Goal: Task Accomplishment & Management: Manage account settings

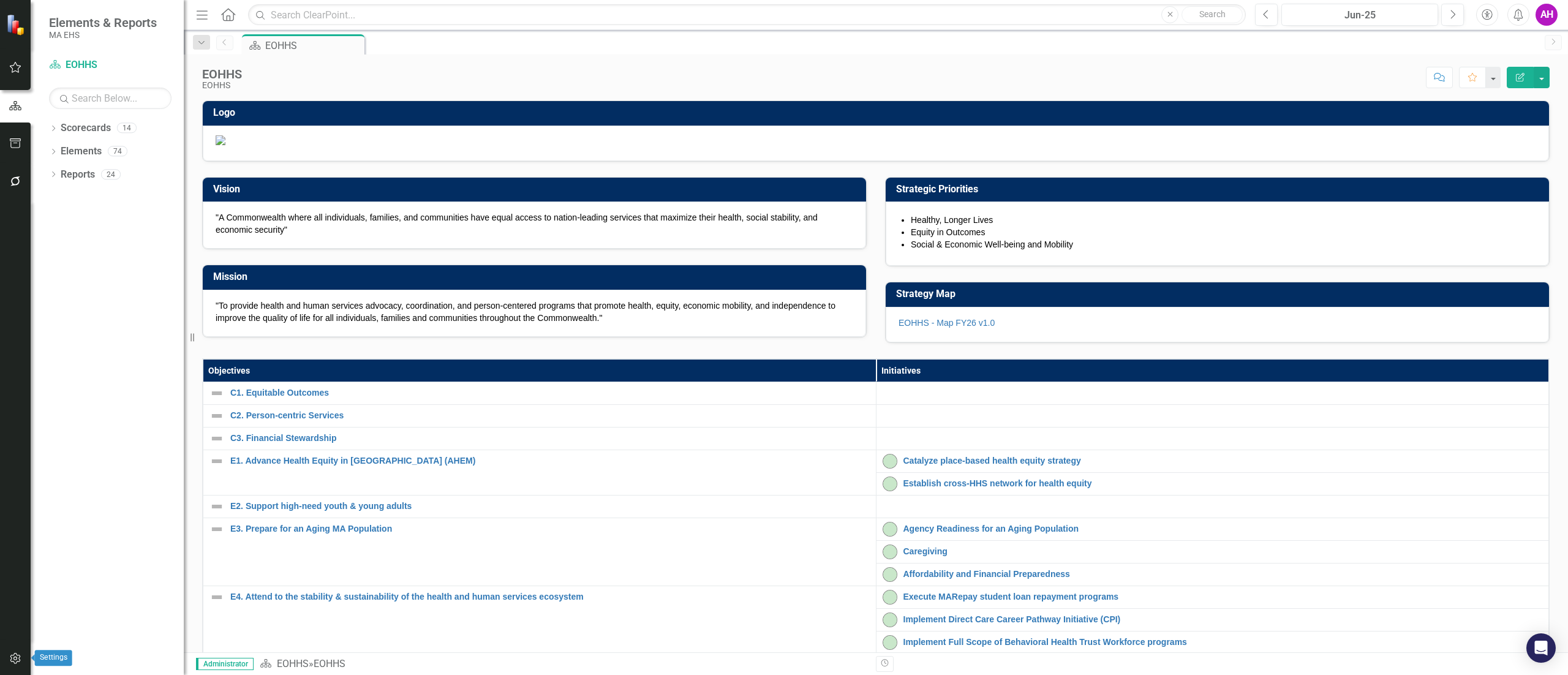
click at [13, 661] on icon "button" at bounding box center [15, 658] width 13 height 10
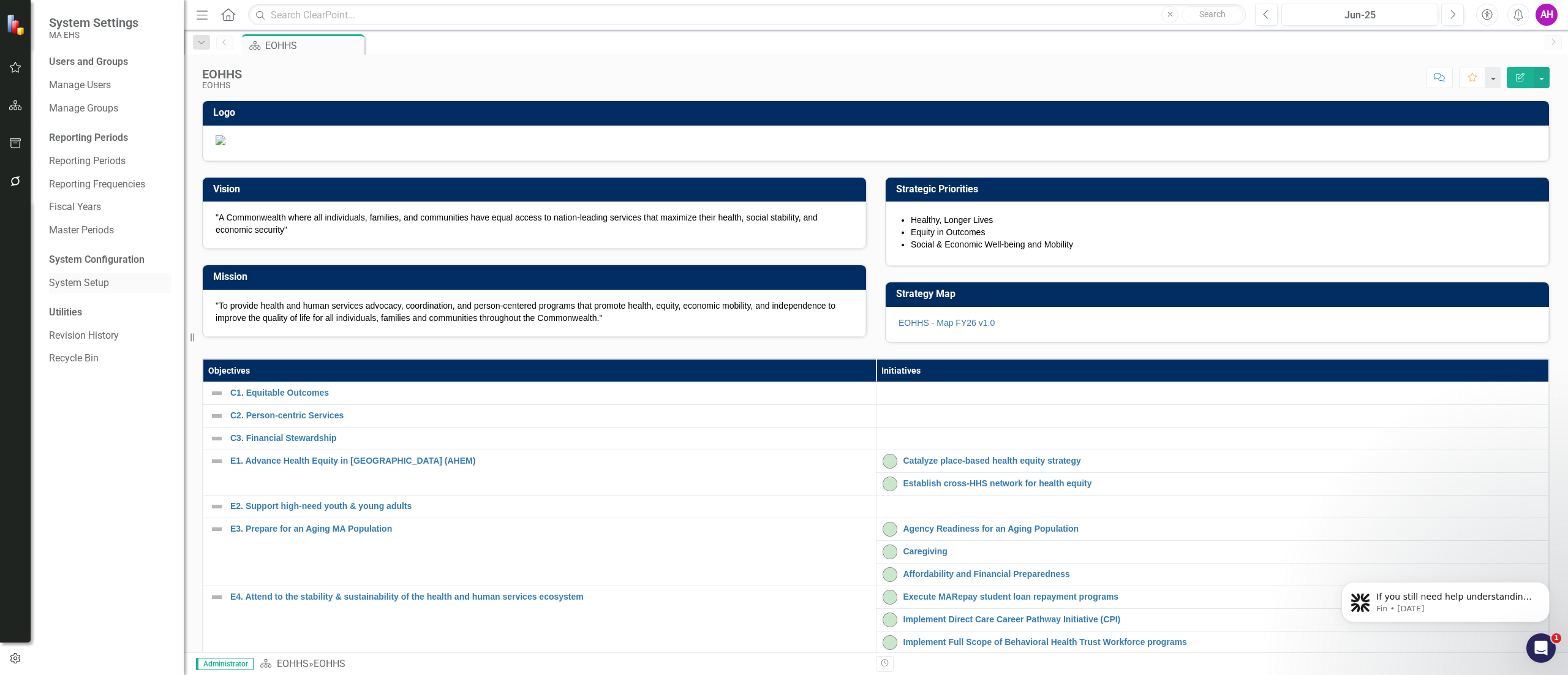
click at [94, 278] on link "System Setup" at bounding box center [110, 283] width 122 height 14
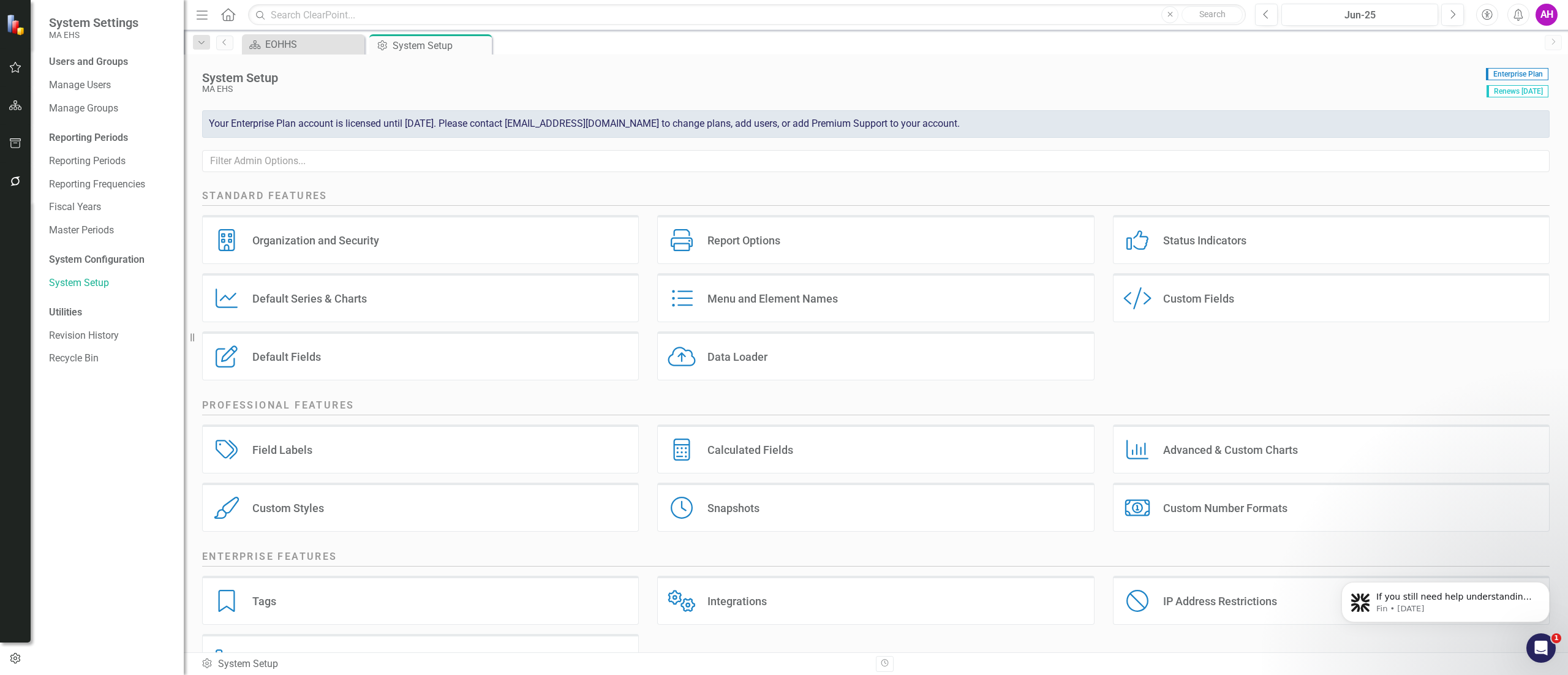
click at [1182, 294] on div "Custom Fields" at bounding box center [1199, 298] width 71 height 14
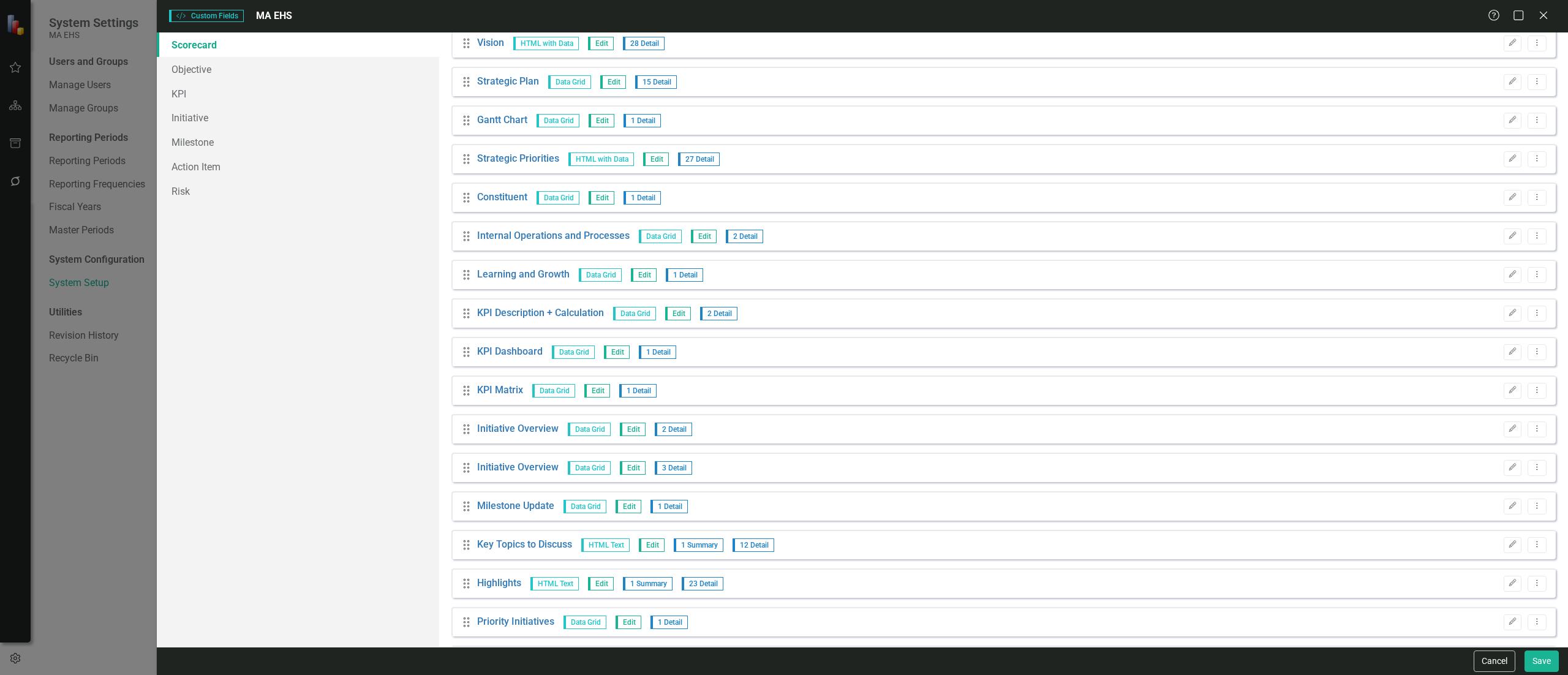
scroll to position [245, 0]
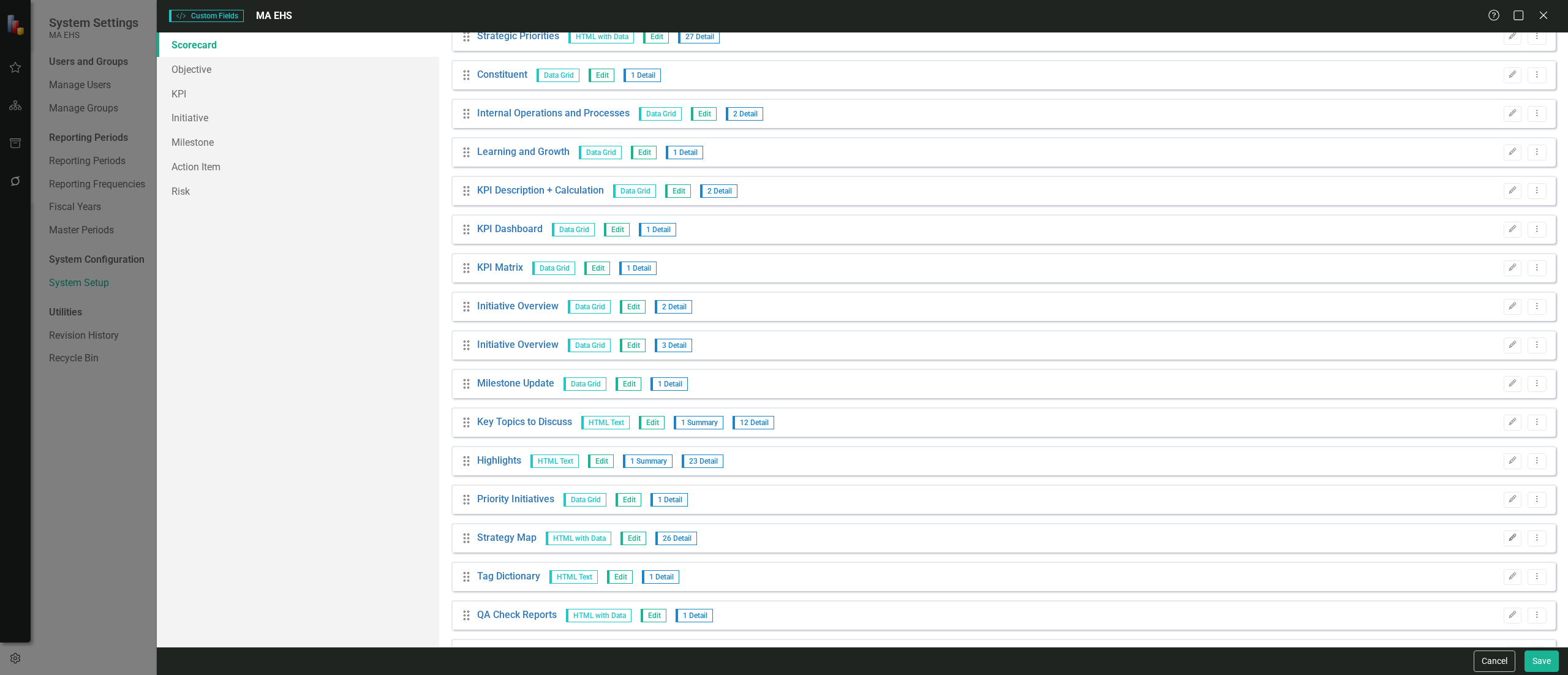
click at [1508, 536] on icon "Edit" at bounding box center [1513, 537] width 9 height 7
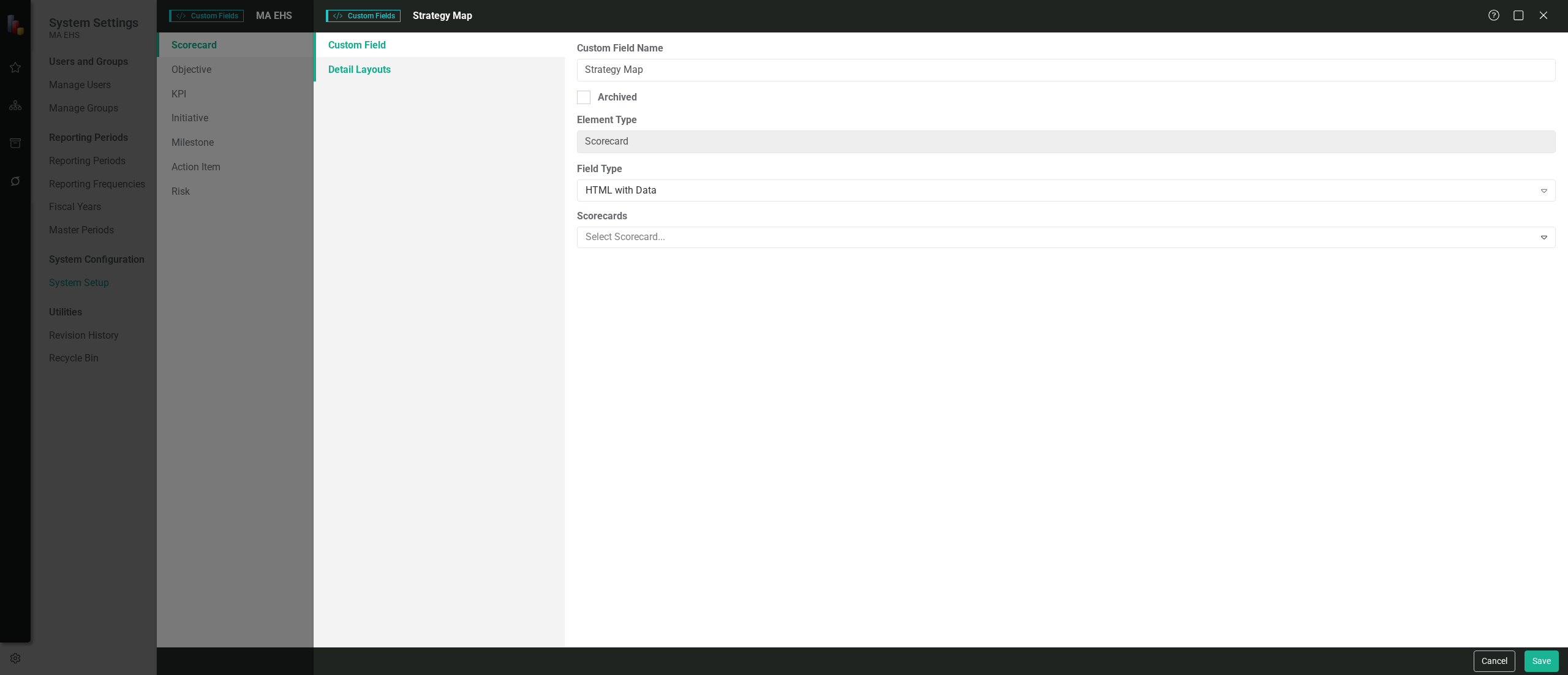
click at [385, 68] on link "Detail Layouts" at bounding box center [439, 69] width 251 height 25
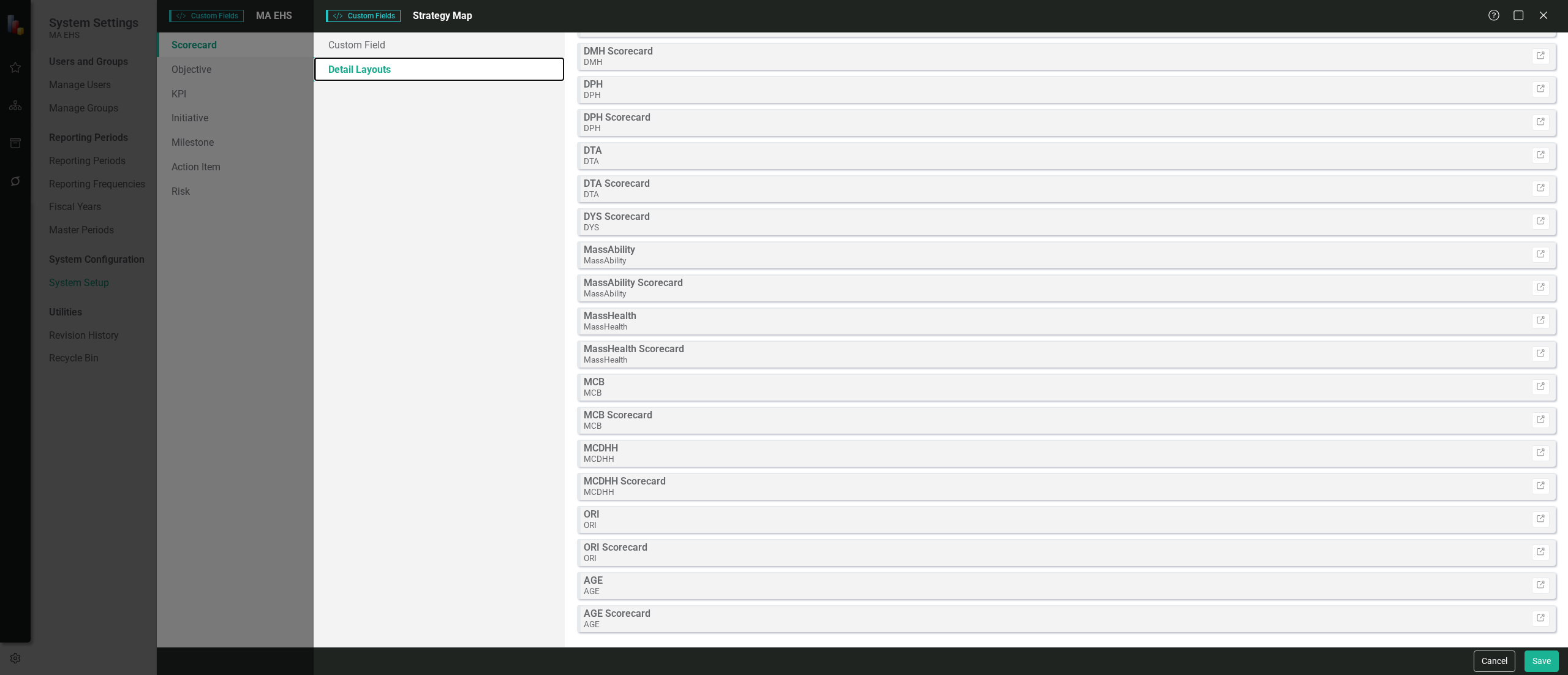
scroll to position [172, 0]
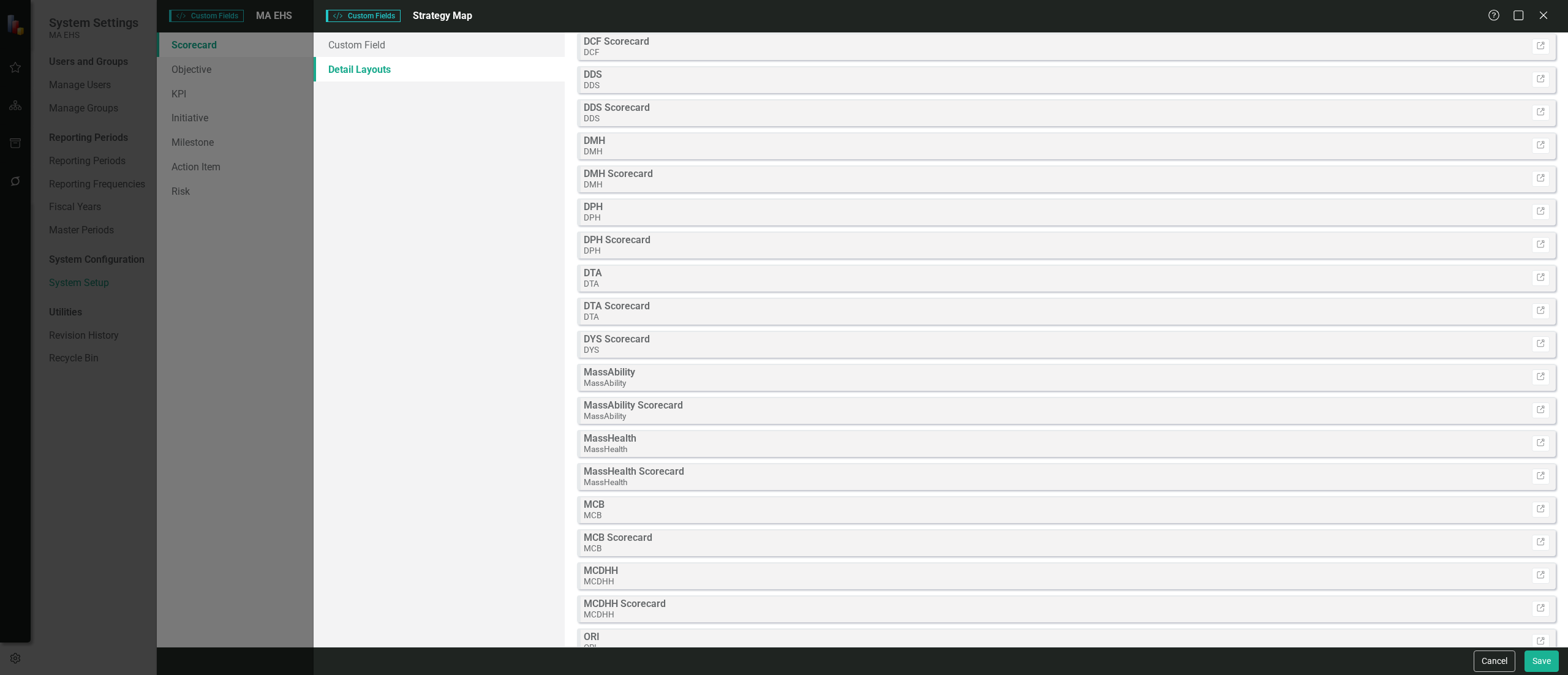
click at [628, 335] on strong "DYS Scorecard" at bounding box center [617, 339] width 66 height 11
click at [626, 335] on strong "DYS Scorecard" at bounding box center [617, 339] width 66 height 11
click at [346, 39] on link "Custom Field" at bounding box center [439, 45] width 251 height 25
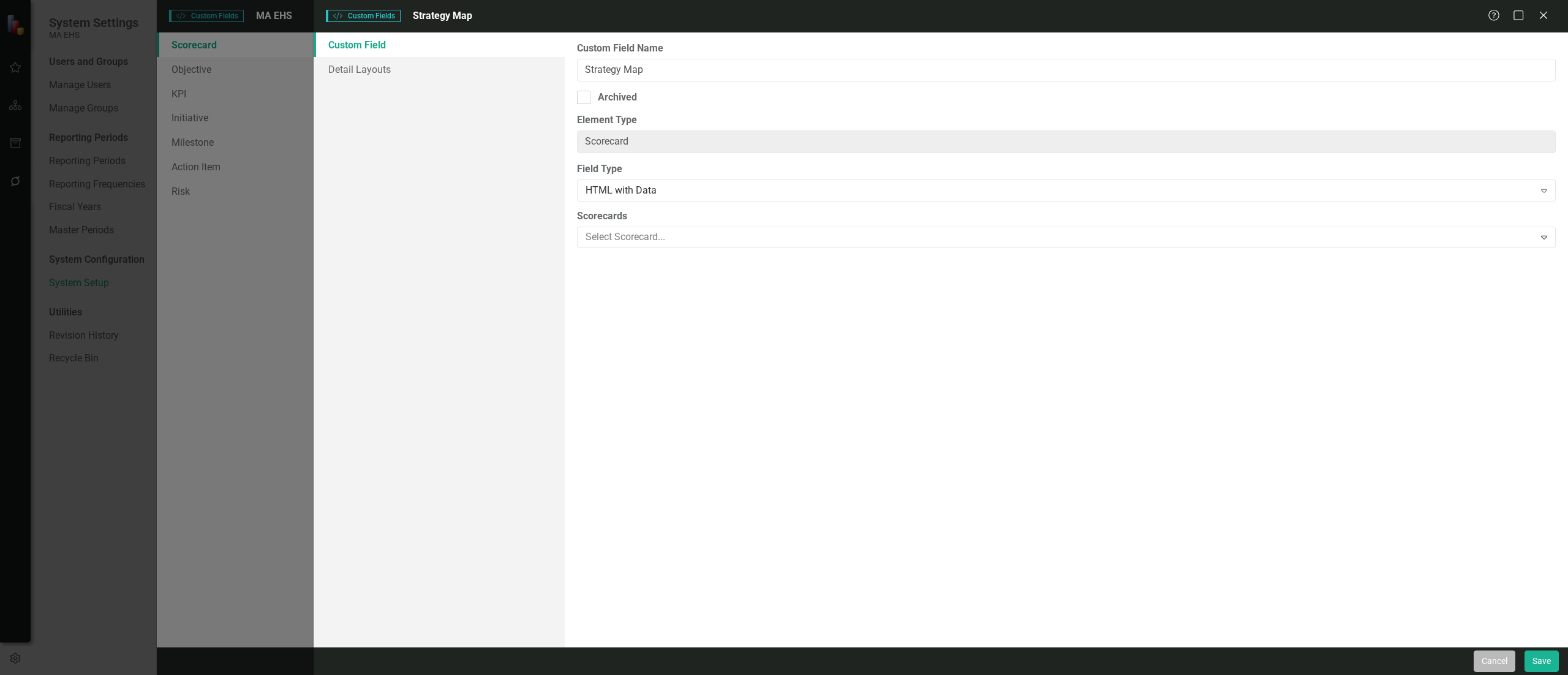
click at [1487, 664] on button "Cancel" at bounding box center [1494, 661] width 41 height 21
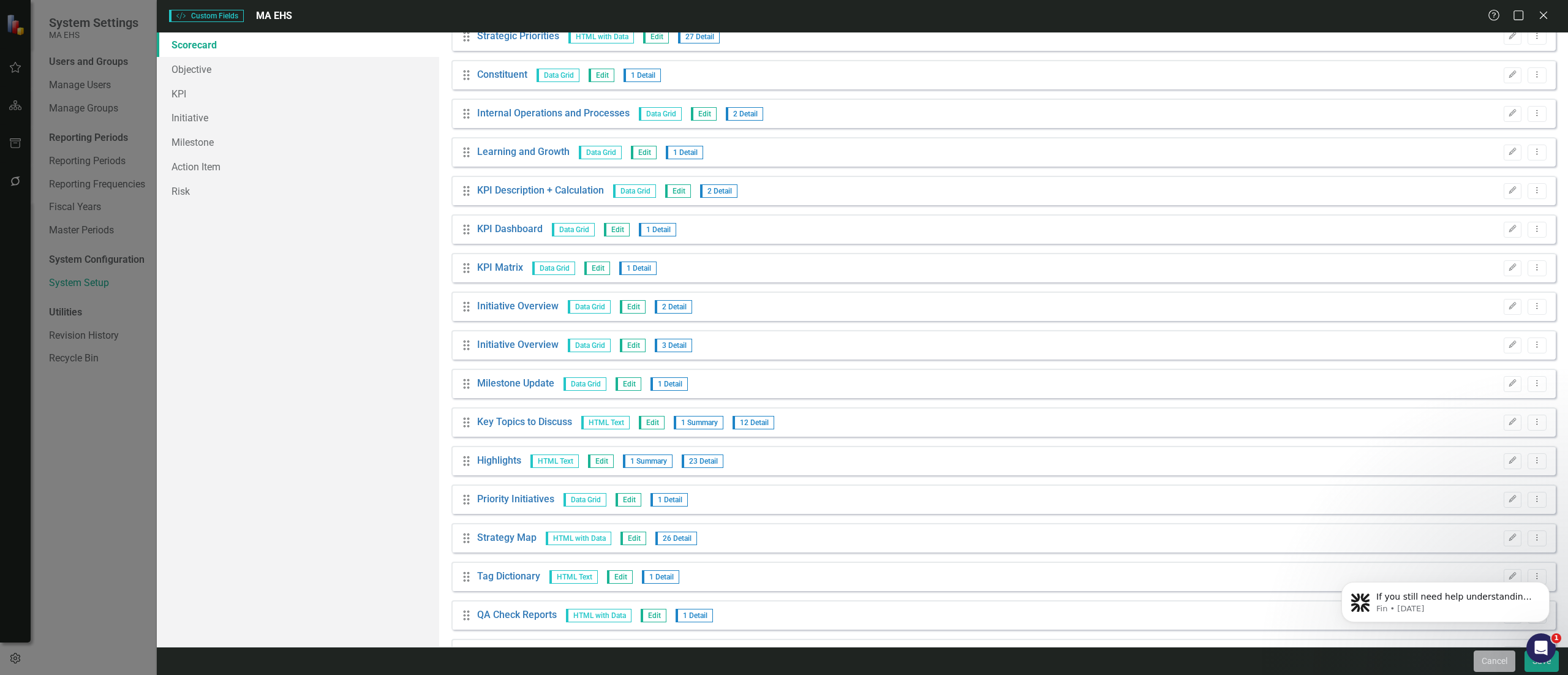
click at [1501, 656] on button "Cancel" at bounding box center [1494, 661] width 41 height 21
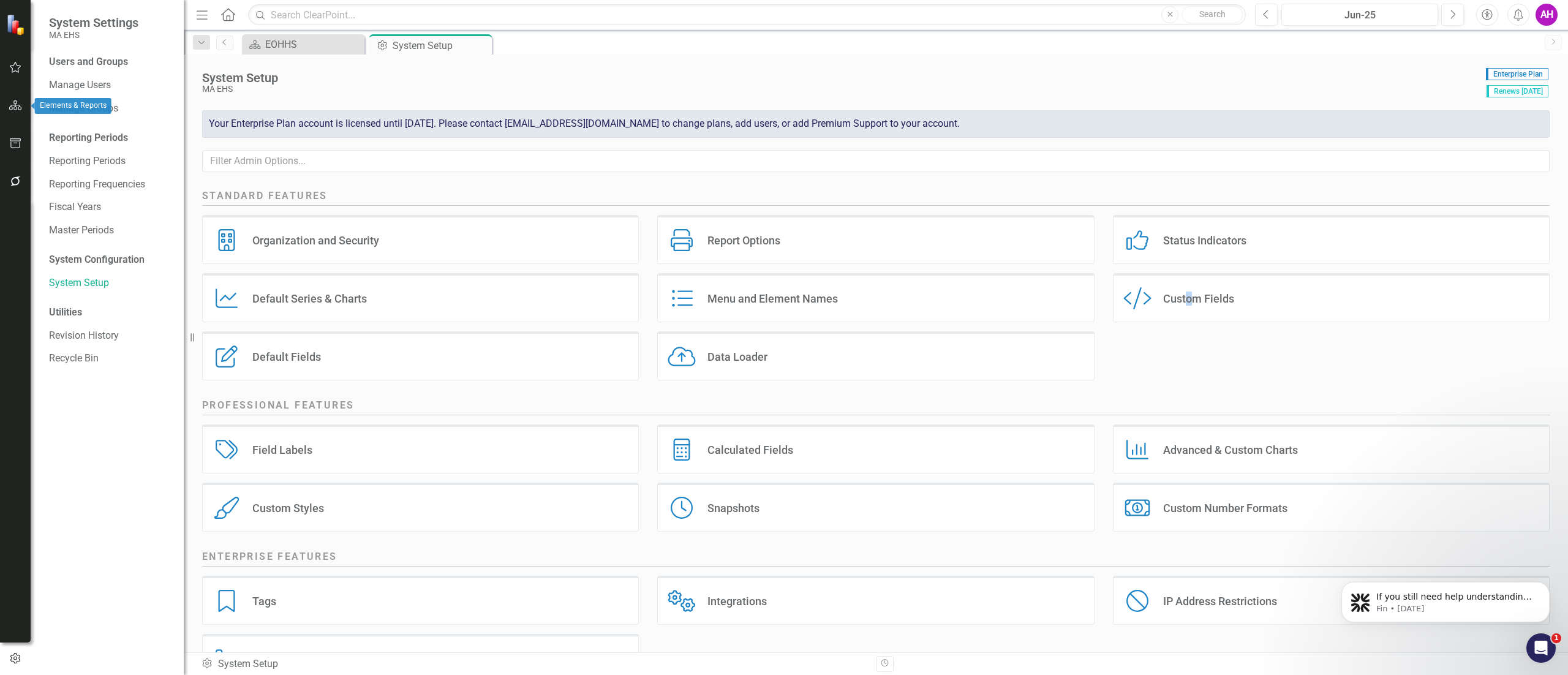
click at [23, 100] on button "button" at bounding box center [15, 106] width 27 height 25
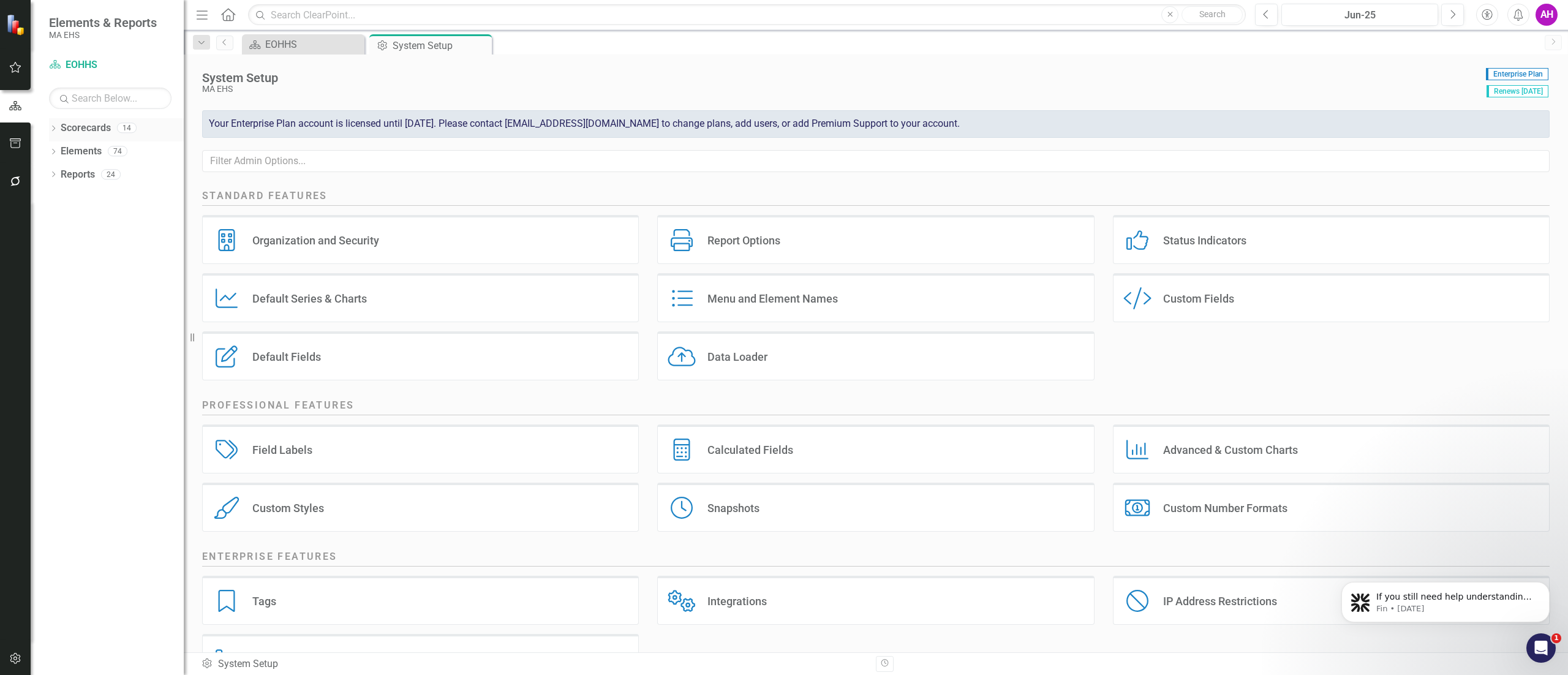
click at [55, 122] on div "Dropdown Scorecards 14" at bounding box center [116, 130] width 135 height 23
click at [52, 124] on div "Dropdown" at bounding box center [53, 130] width 9 height 11
click at [56, 146] on div "Dropdown EOHHS" at bounding box center [119, 152] width 128 height 20
click at [59, 152] on icon "Dropdown" at bounding box center [59, 150] width 9 height 7
click at [77, 317] on div "DYS" at bounding box center [126, 315] width 116 height 23
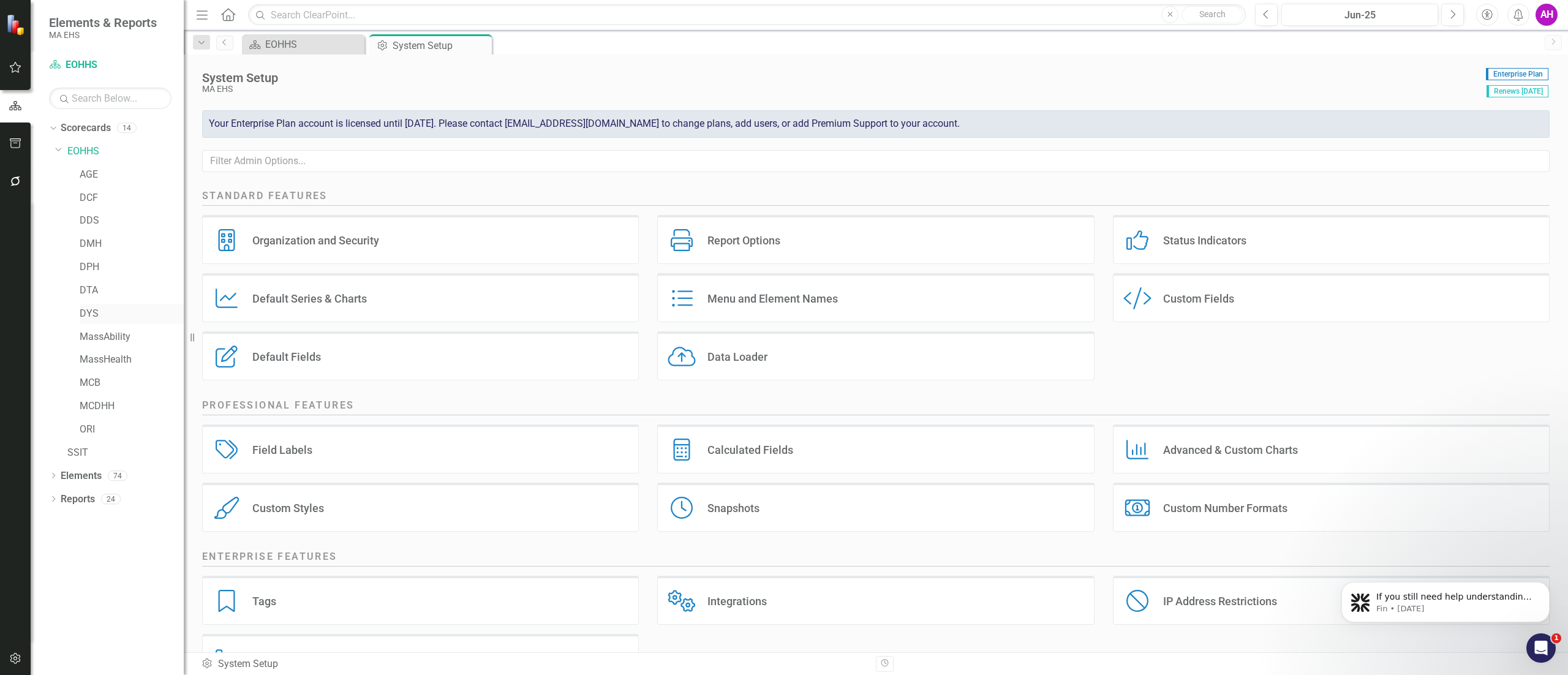
click at [86, 312] on link "DYS" at bounding box center [132, 313] width 104 height 14
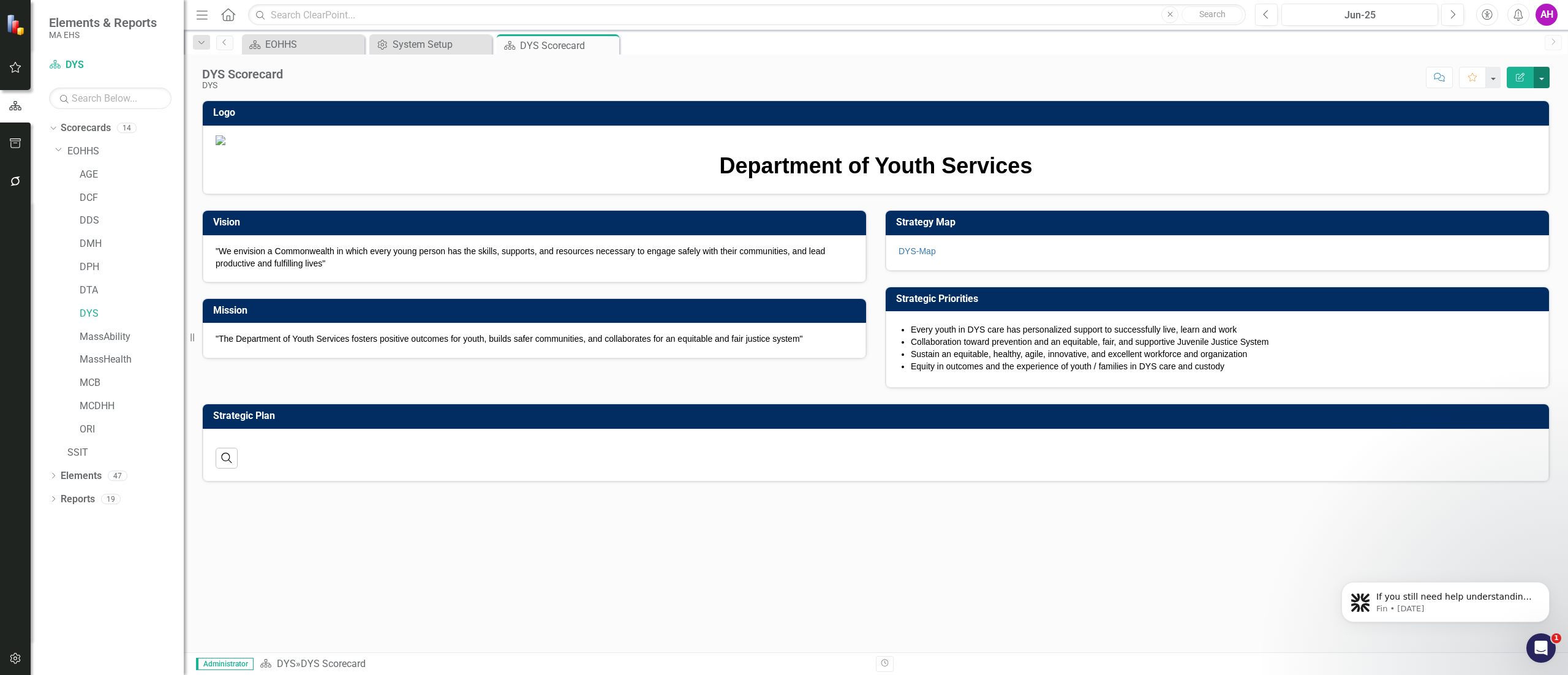
click at [1543, 82] on button "button" at bounding box center [1541, 78] width 16 height 21
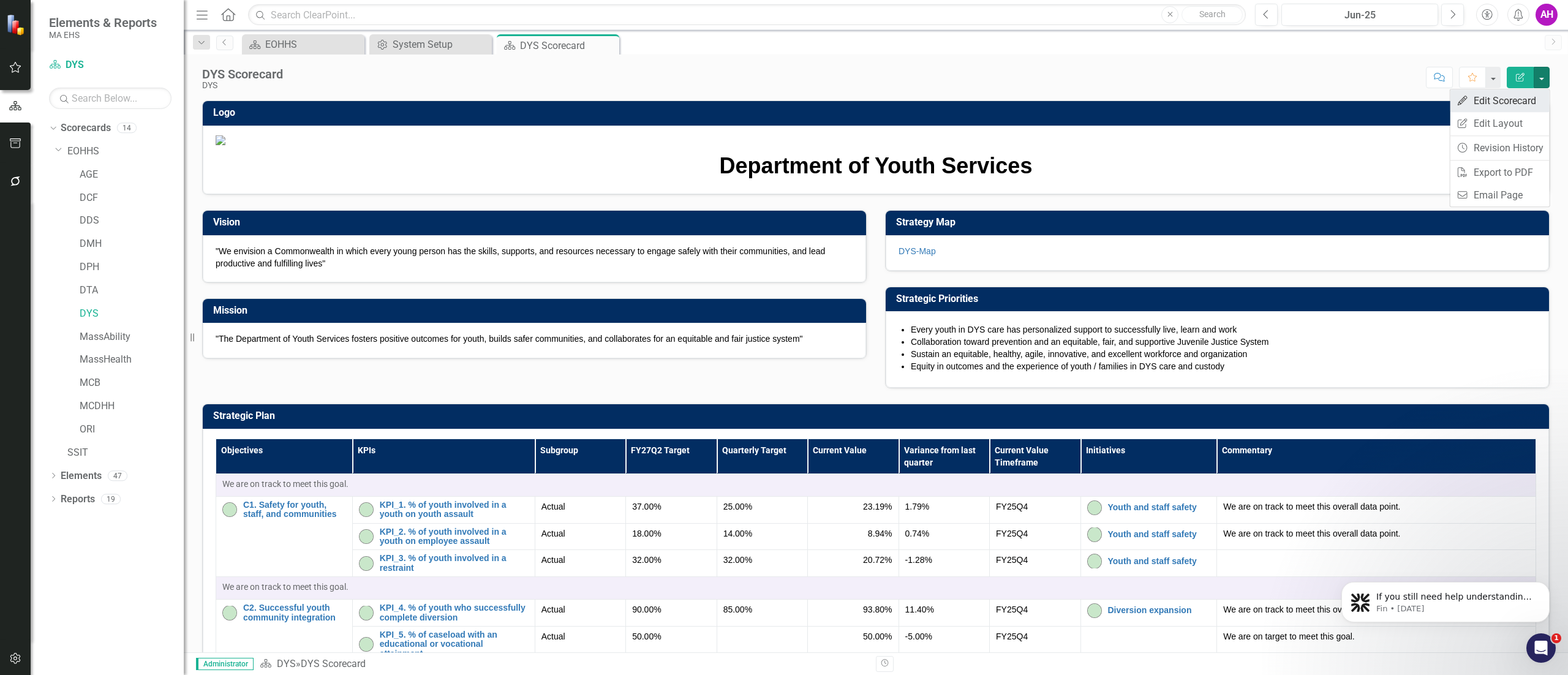
click at [1526, 106] on link "Edit Edit Scorecard" at bounding box center [1500, 101] width 99 height 23
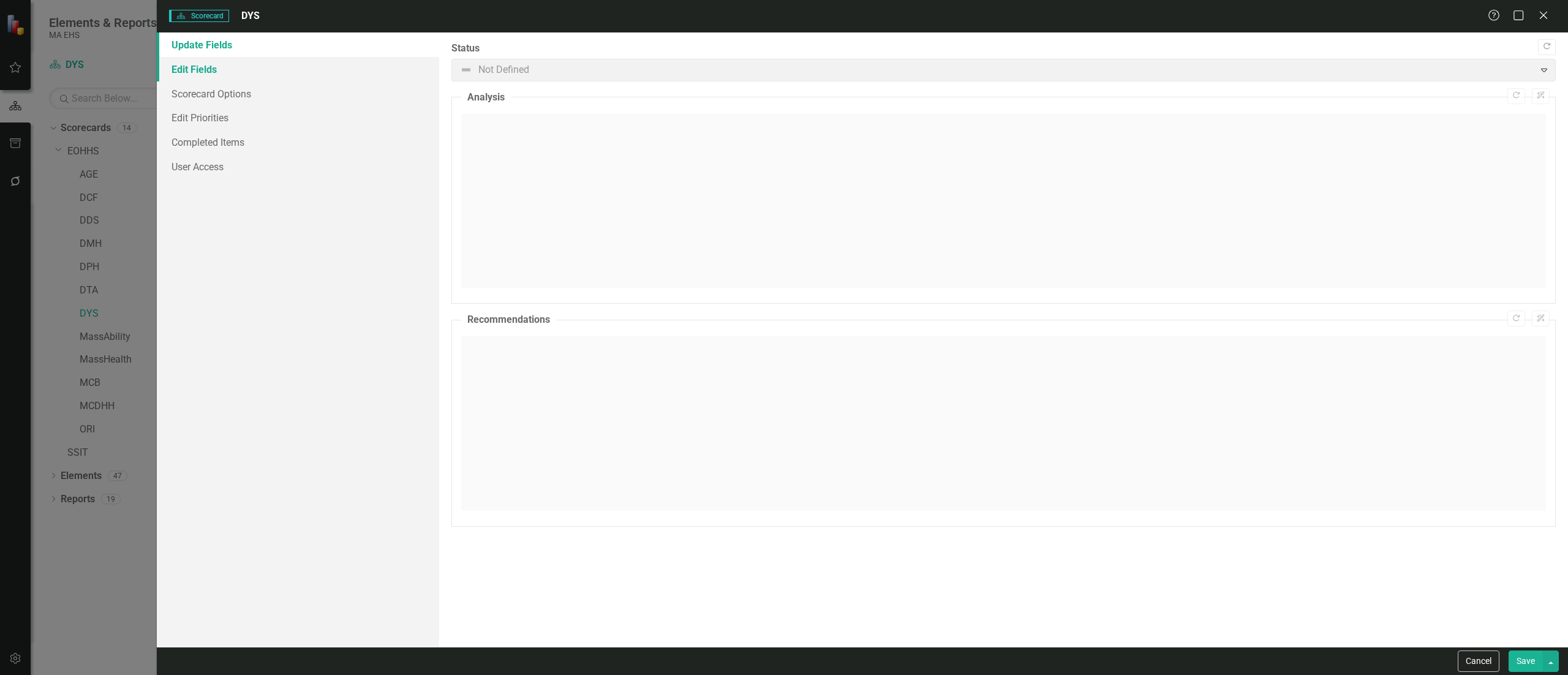
click at [202, 70] on link "Edit Fields" at bounding box center [298, 69] width 283 height 25
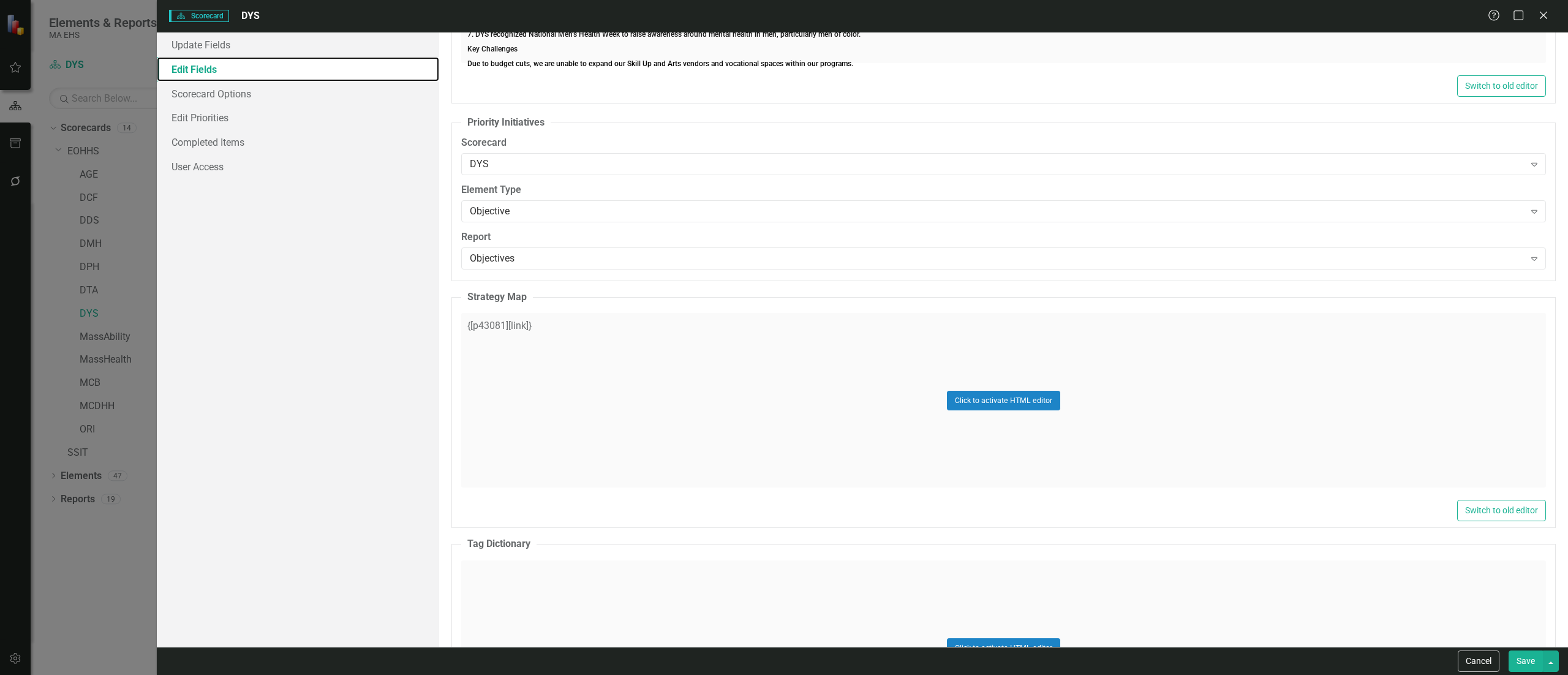
scroll to position [2695, 0]
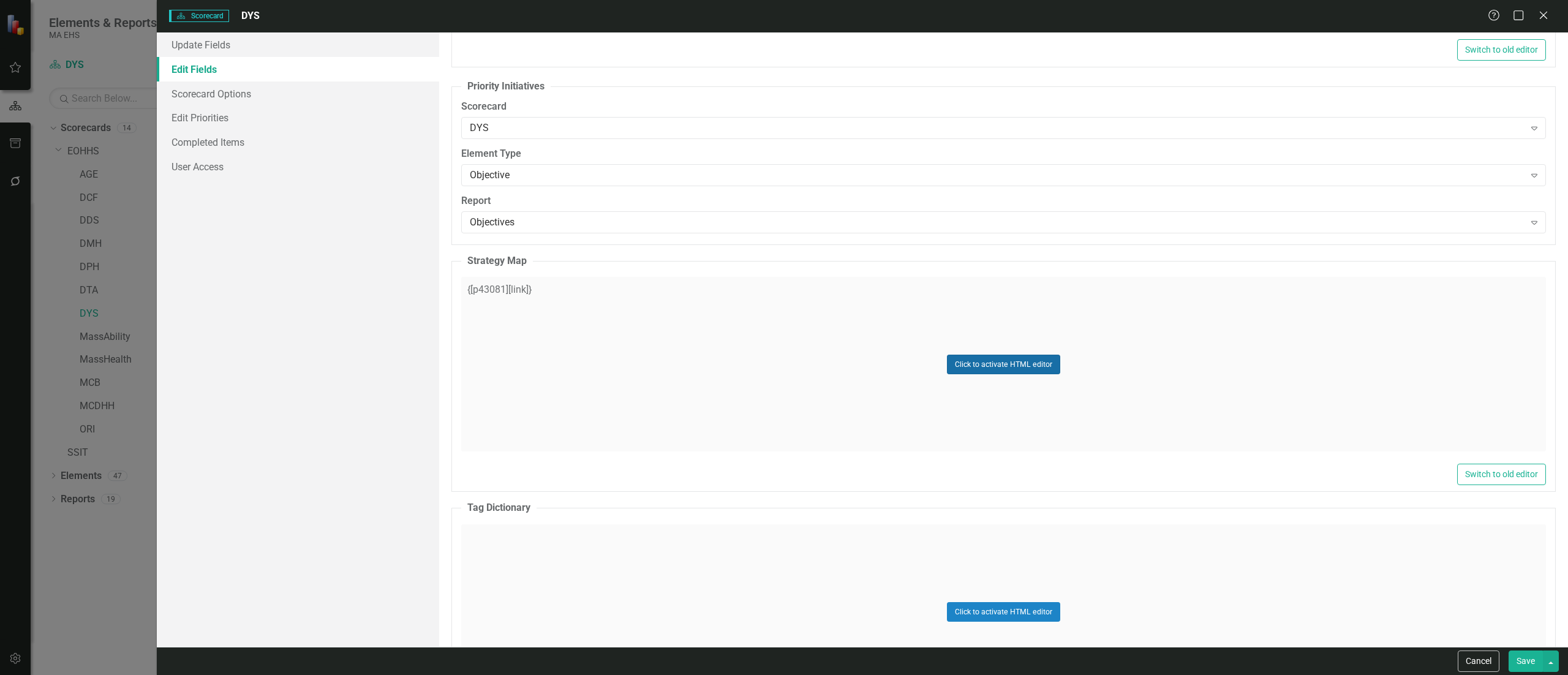
click at [967, 370] on button "Click to activate HTML editor" at bounding box center [1003, 364] width 114 height 19
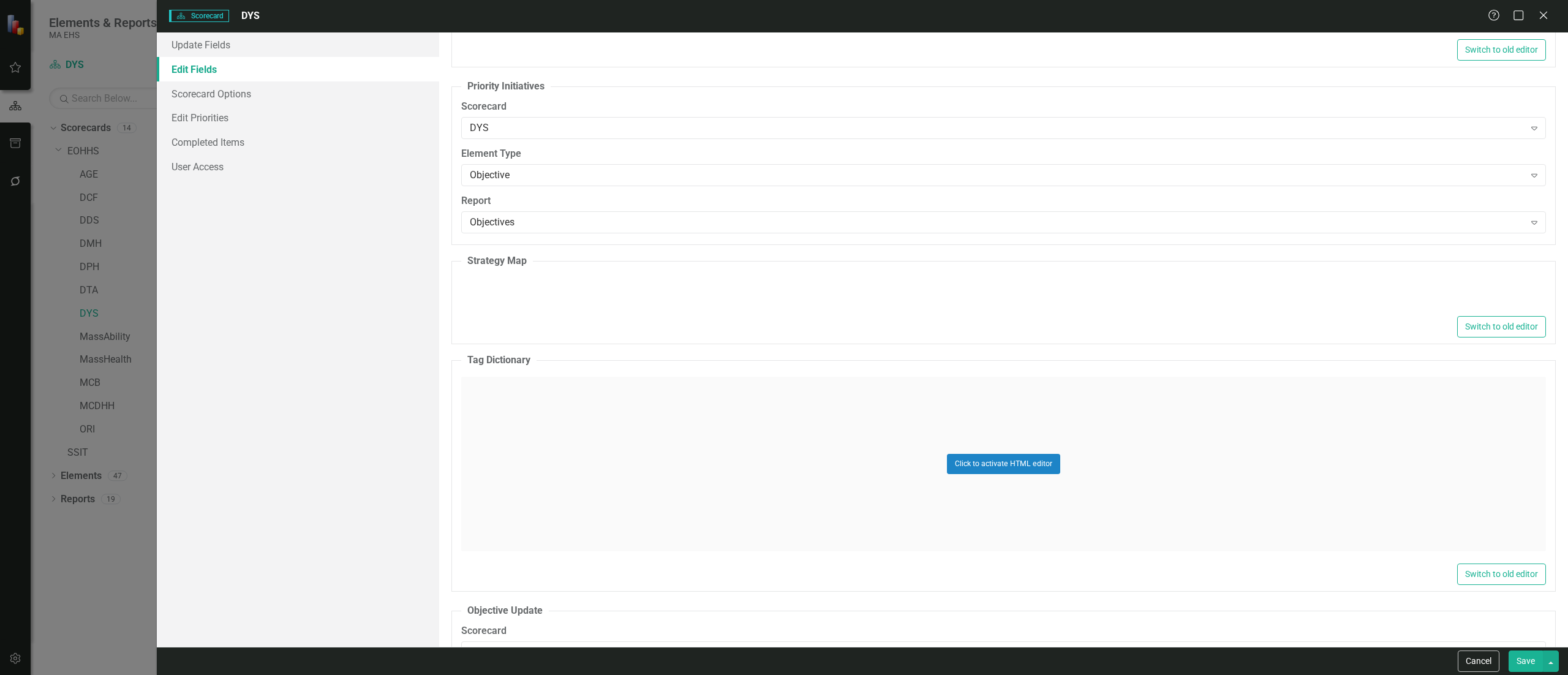
type textarea "<p>{[p43081][link]}</p>"
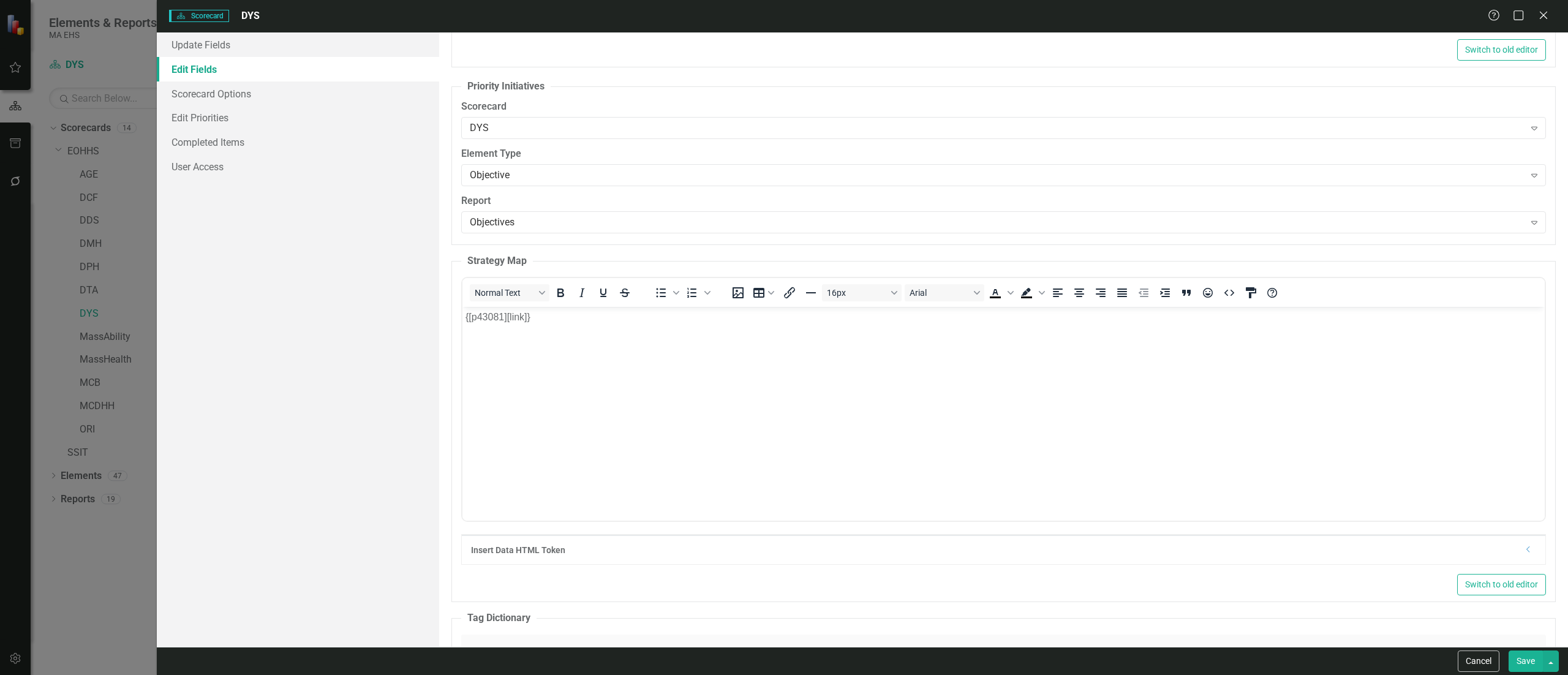
scroll to position [0, 0]
click at [554, 317] on p "{[p43081][link]}" at bounding box center [1003, 317] width 1076 height 15
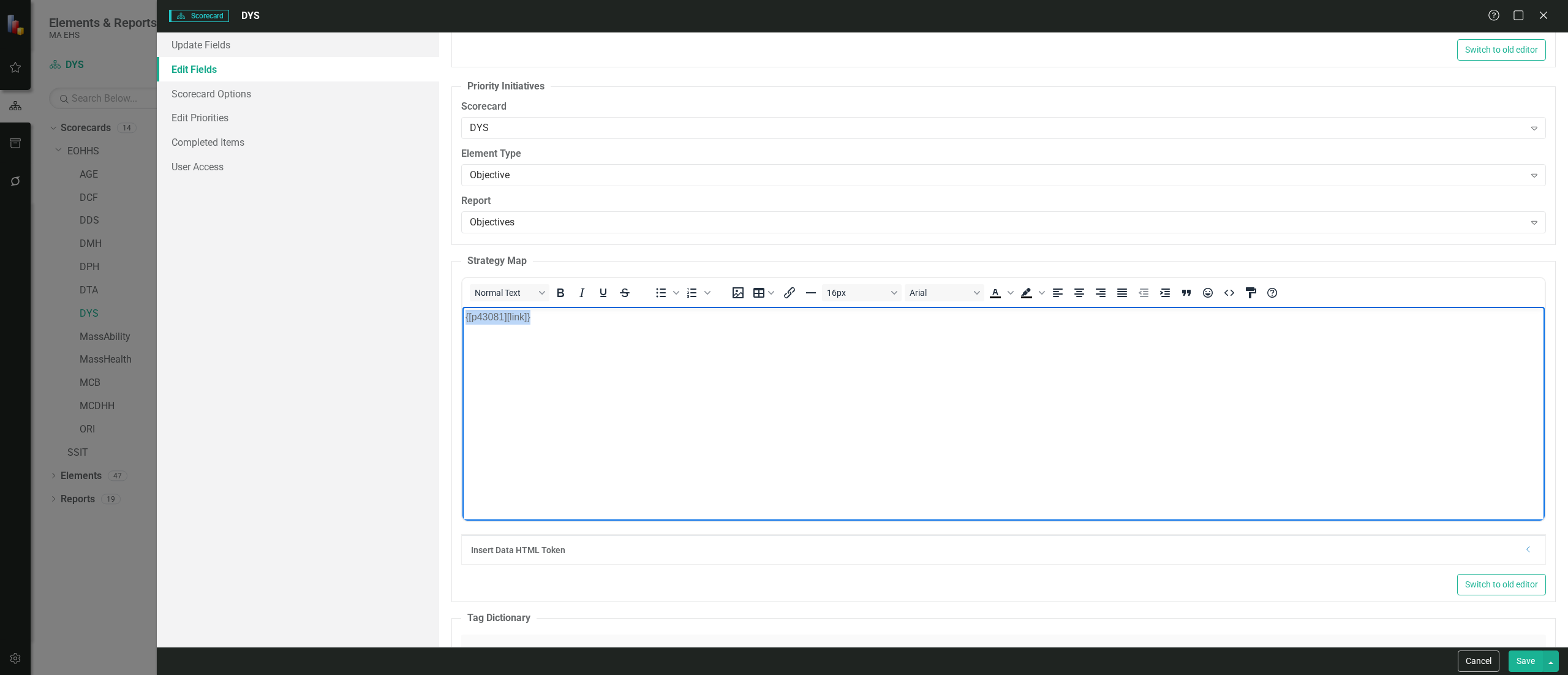
drag, startPoint x: 553, startPoint y: 316, endPoint x: 407, endPoint y: 316, distance: 146.0
click at [462, 316] on html "{[p43081][link]}" at bounding box center [1003, 398] width 1082 height 184
copy p "{[p43081][link]}"
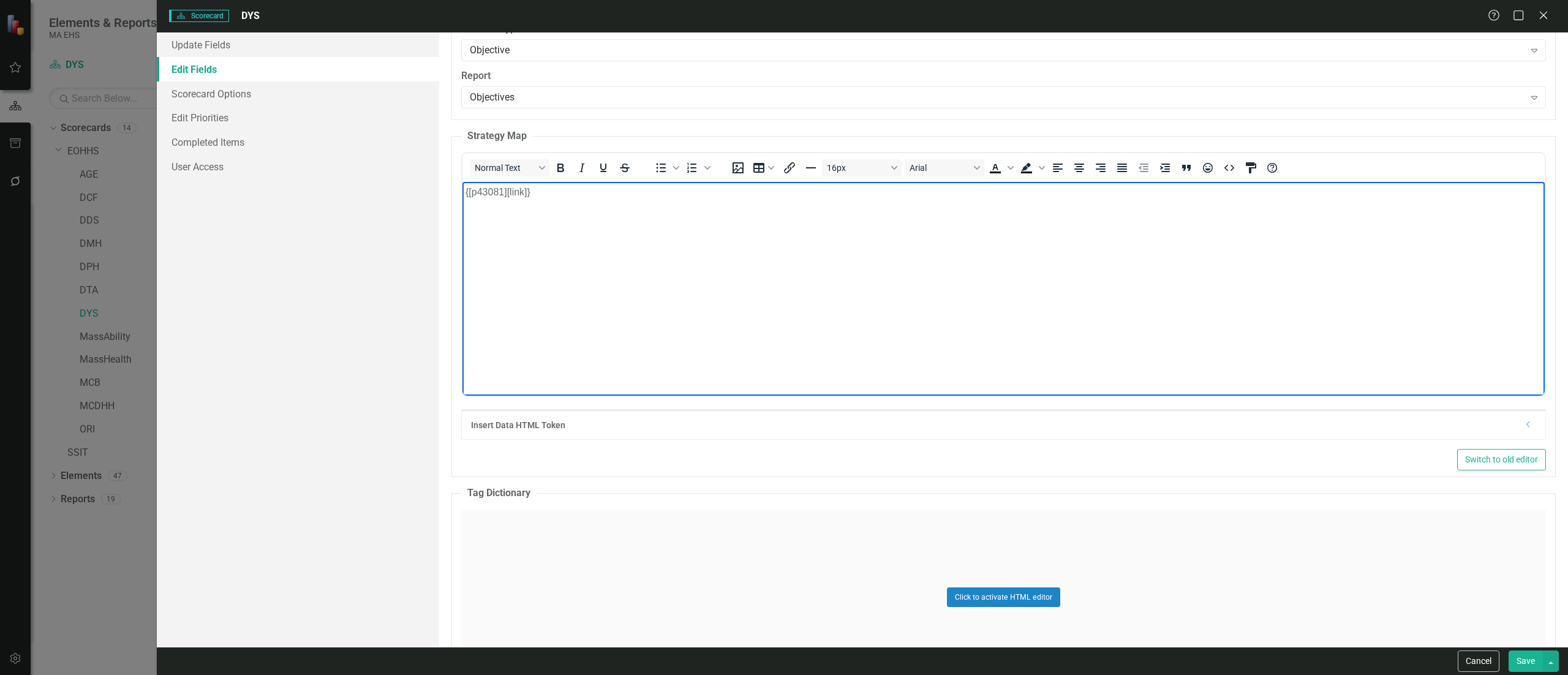
scroll to position [2941, 0]
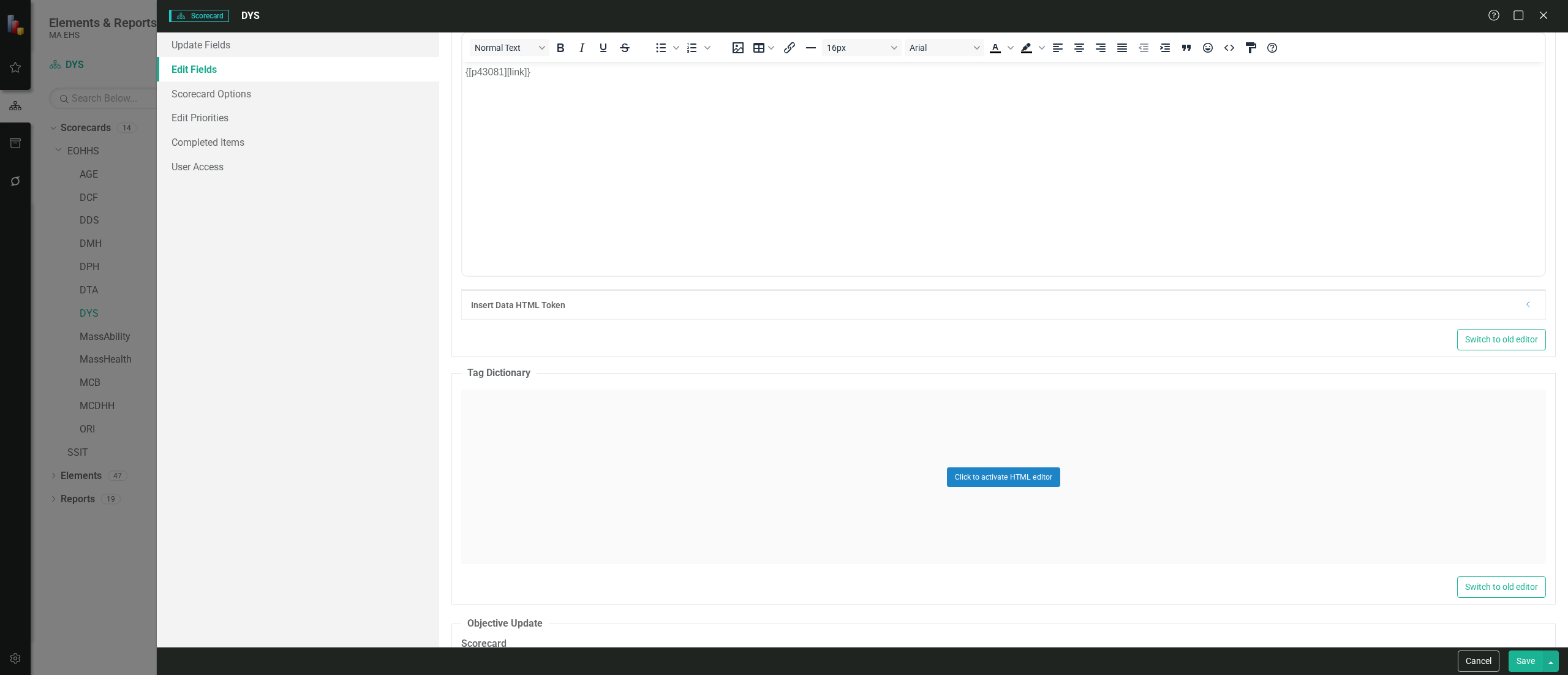
click at [560, 319] on div "Insert Data HTML Token Dropdown" at bounding box center [1003, 305] width 1084 height 29
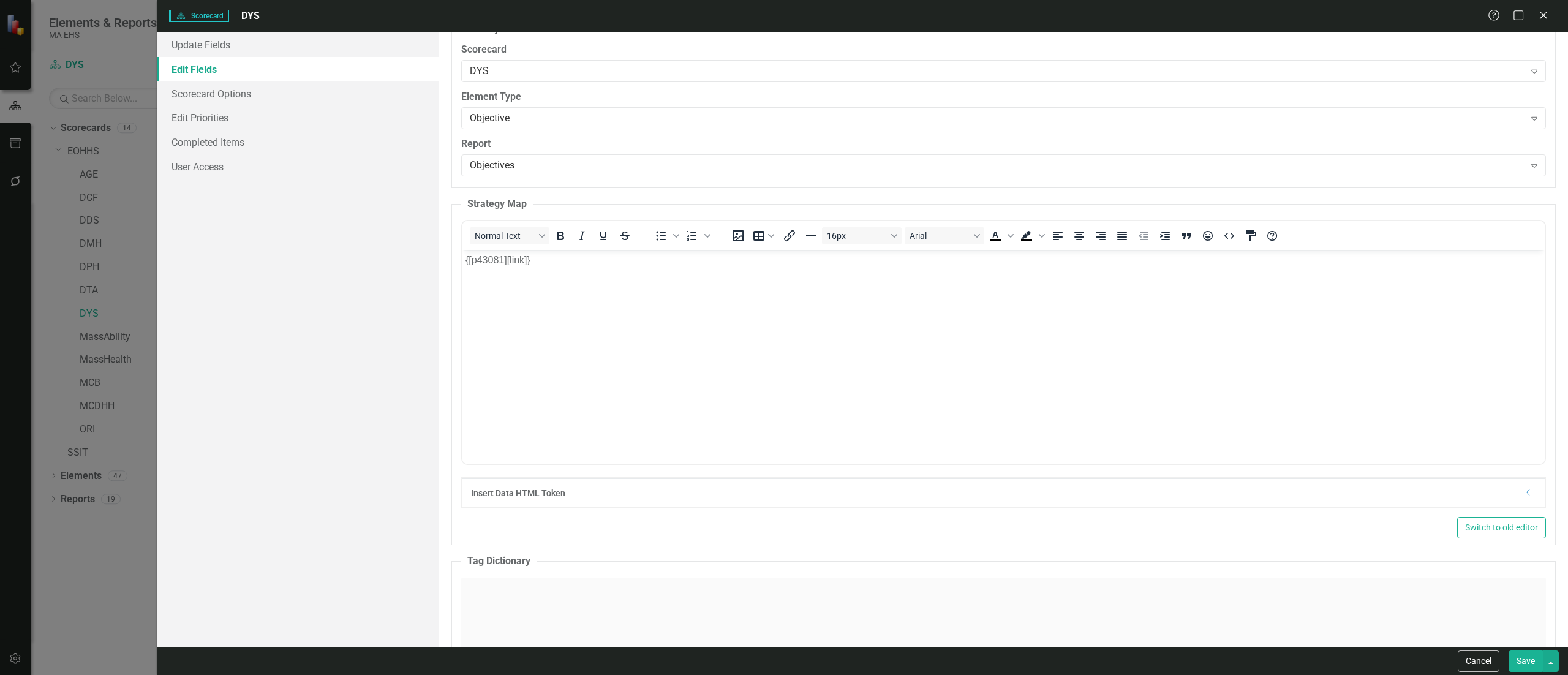
scroll to position [2695, 0]
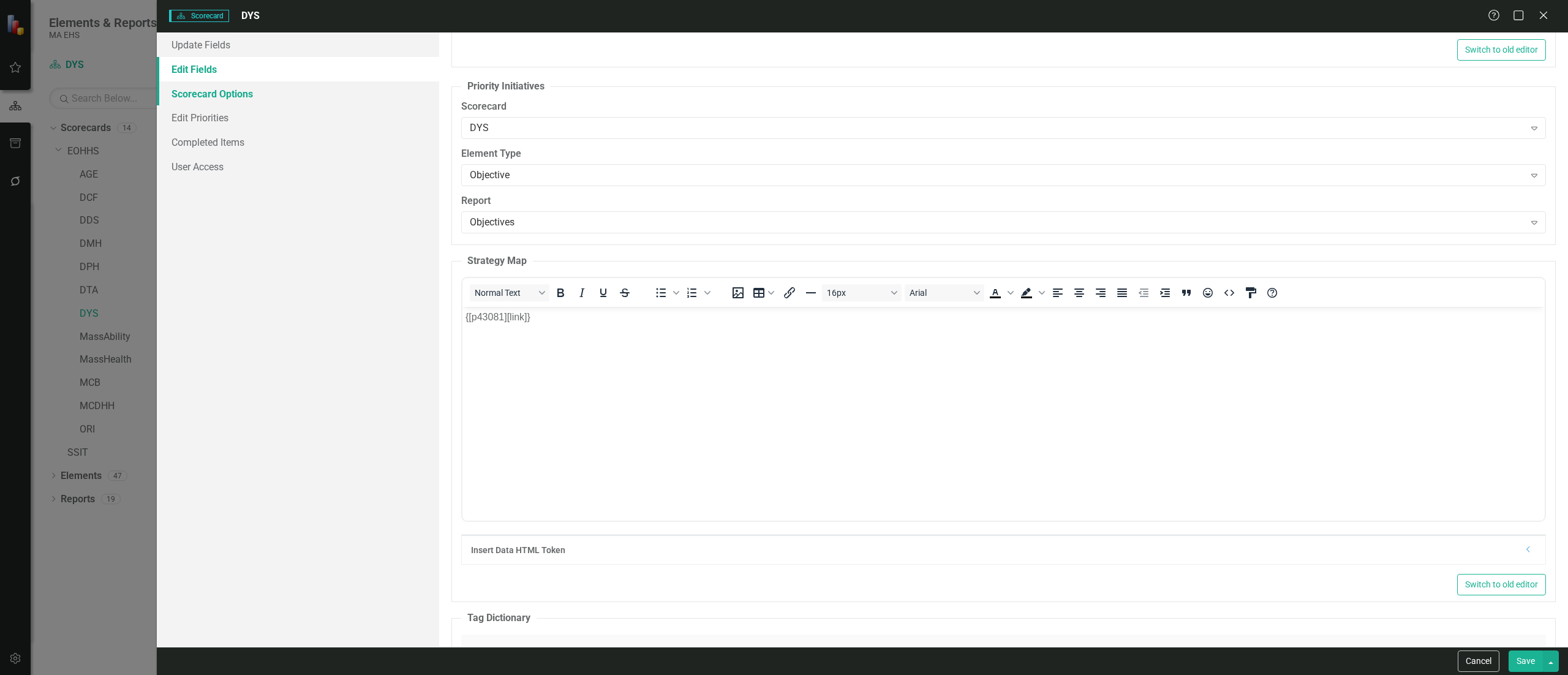
click at [235, 96] on link "Scorecard Options" at bounding box center [298, 94] width 283 height 25
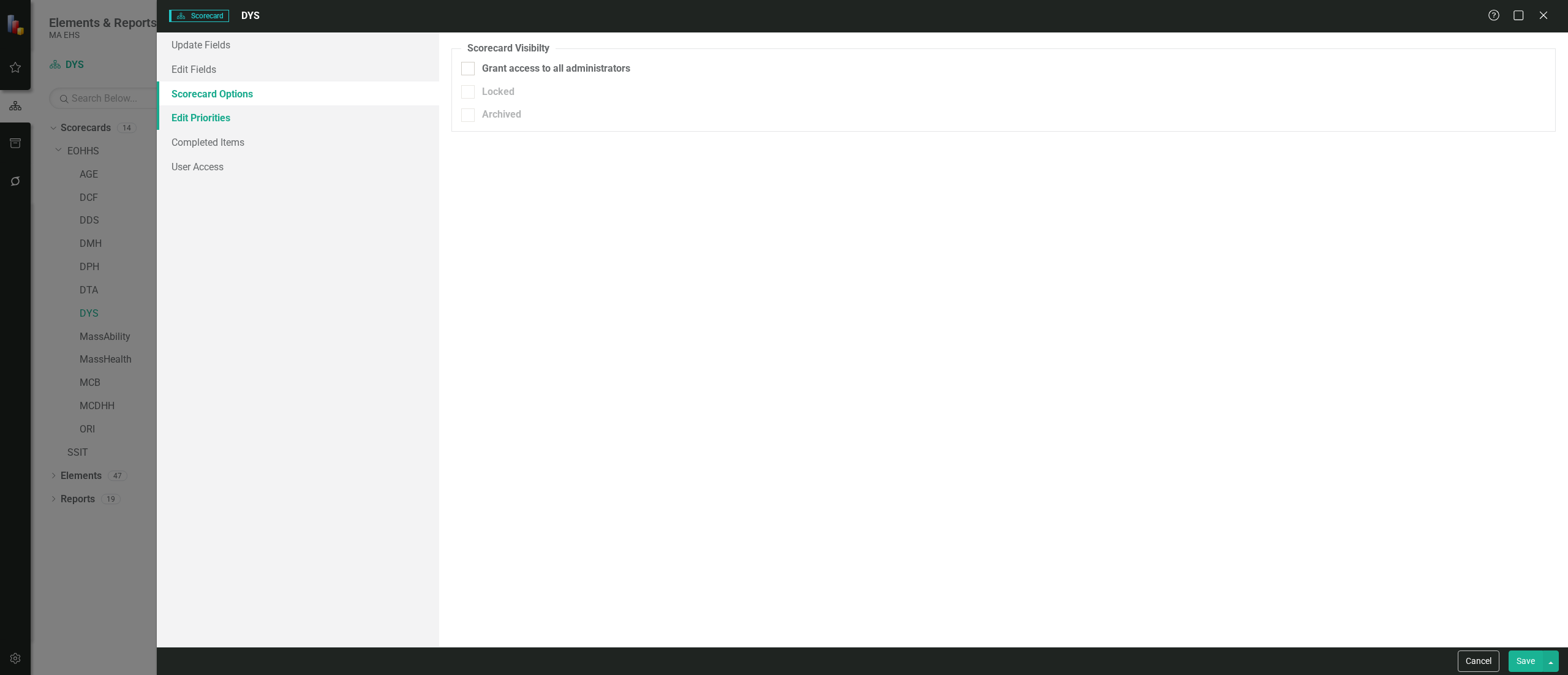
click at [228, 118] on link "Edit Priorities" at bounding box center [298, 118] width 283 height 25
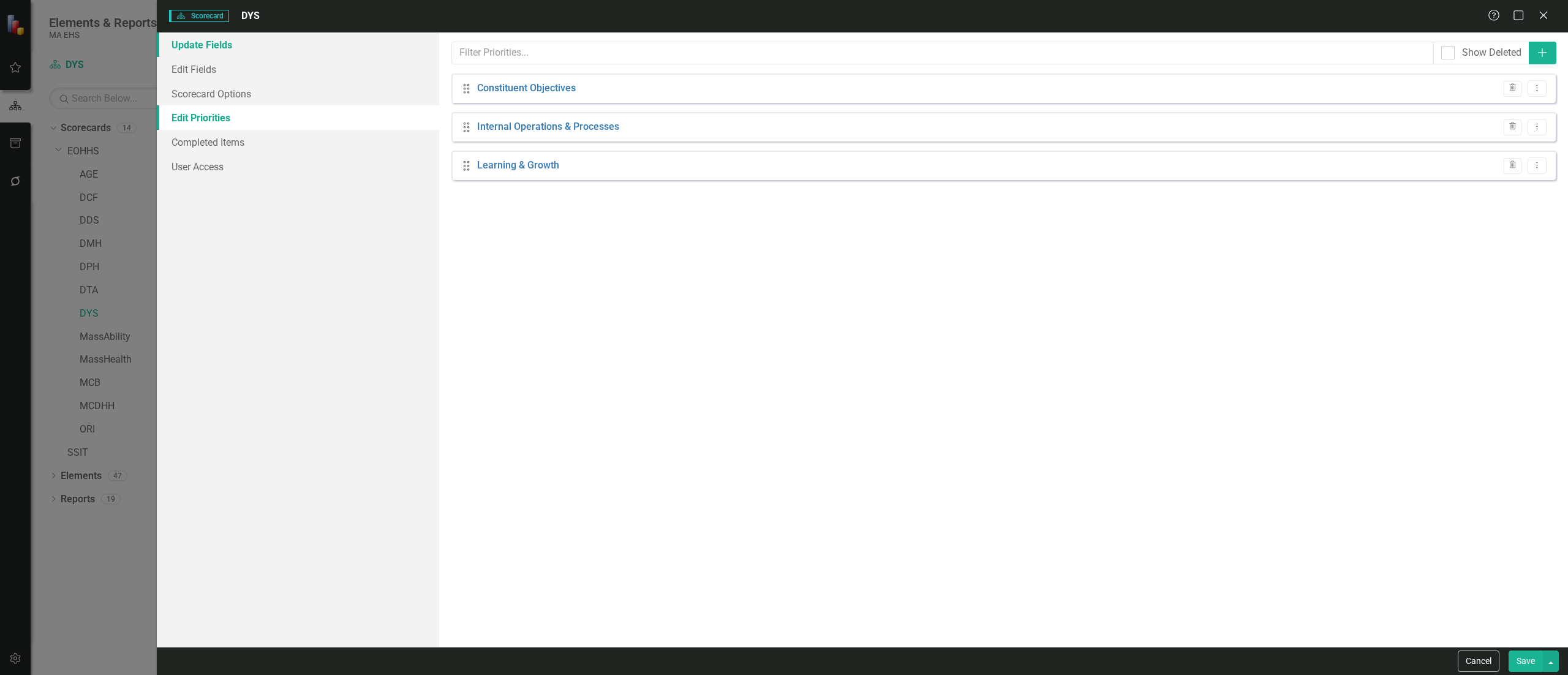
click at [194, 44] on link "Update Fields" at bounding box center [298, 45] width 283 height 25
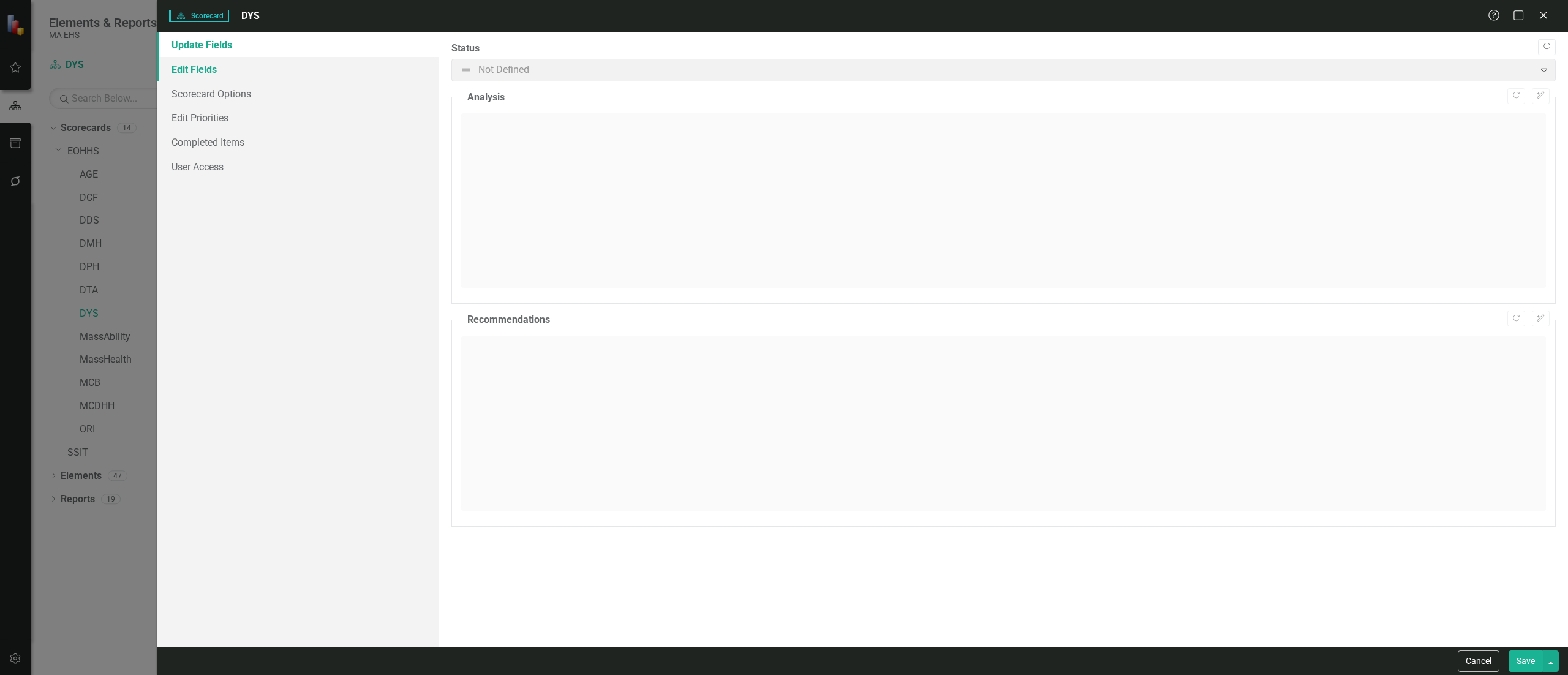
click at [202, 66] on link "Edit Fields" at bounding box center [298, 69] width 283 height 25
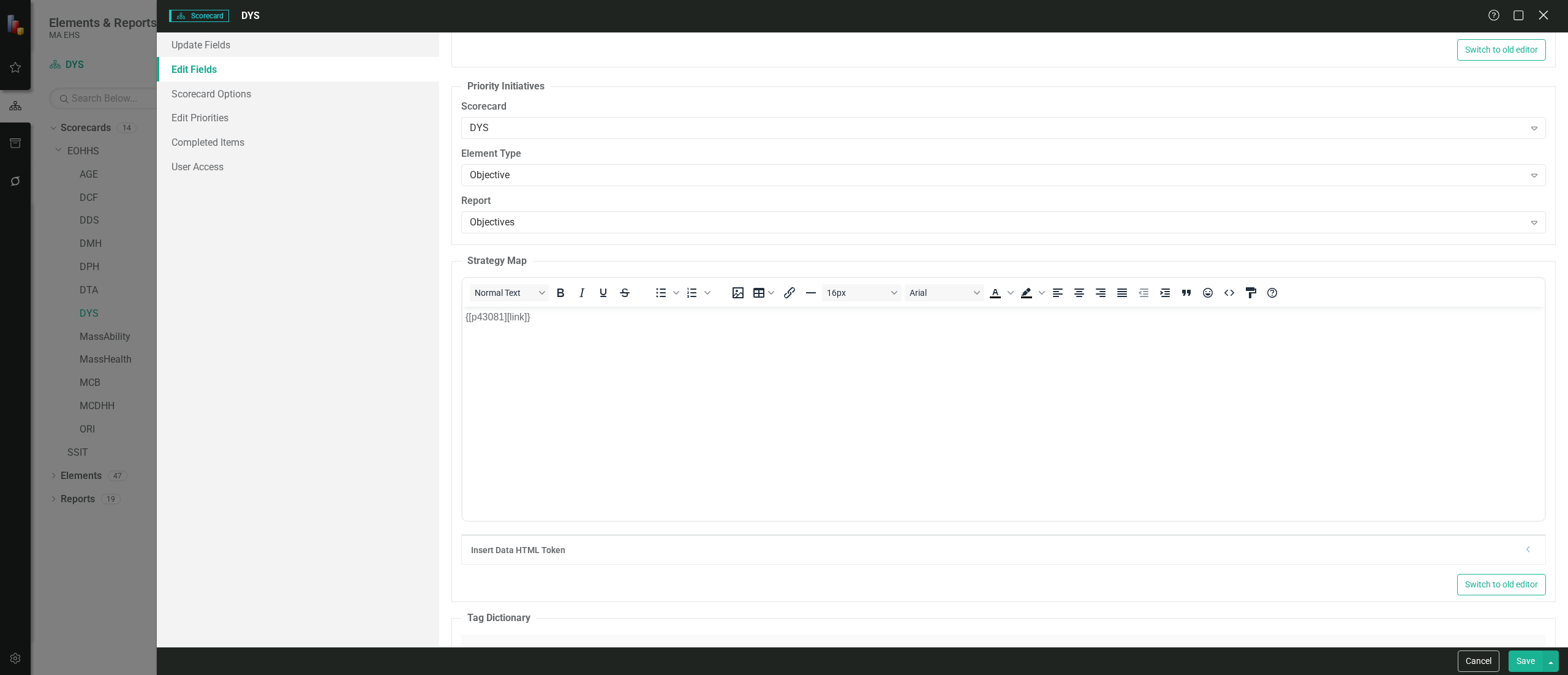
click at [1543, 19] on icon "Close" at bounding box center [1543, 15] width 15 height 11
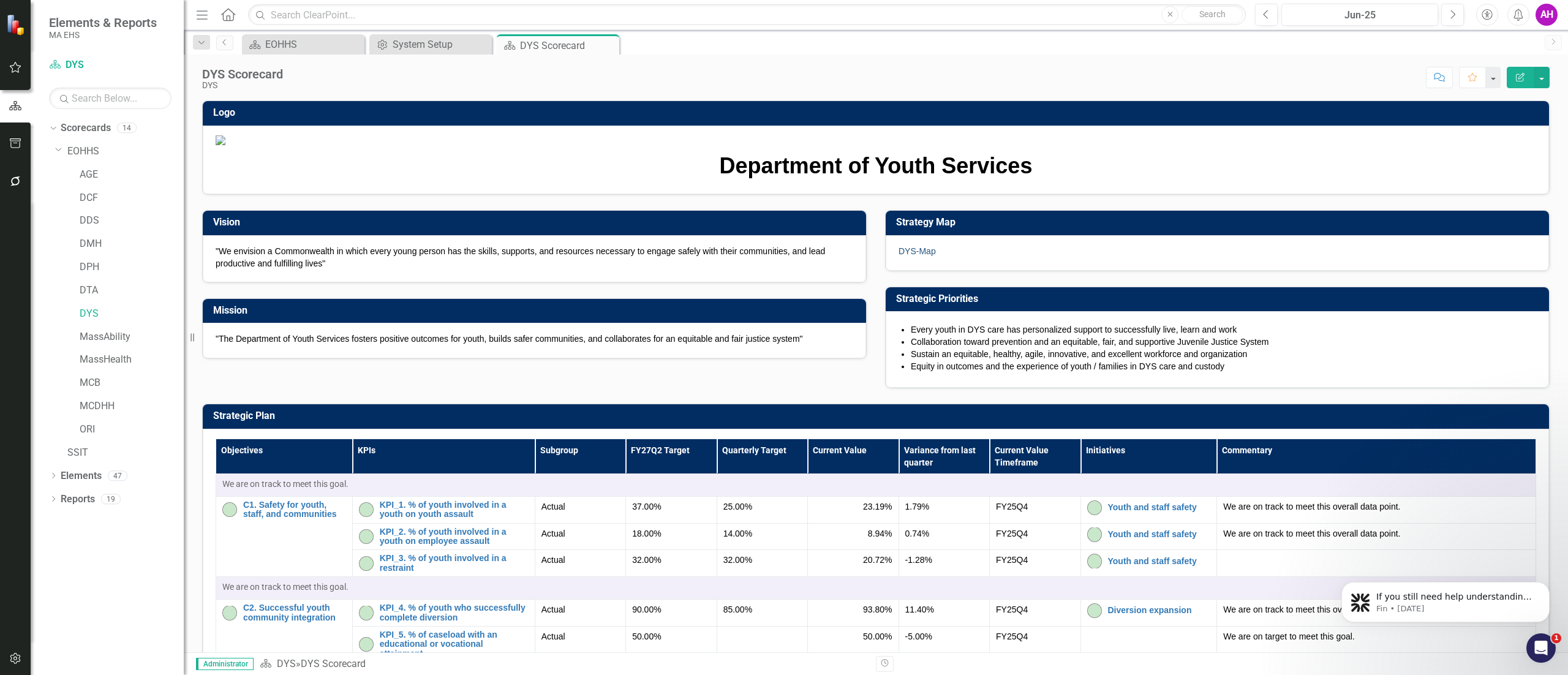
click at [914, 256] on link "DYS-Map" at bounding box center [917, 251] width 37 height 10
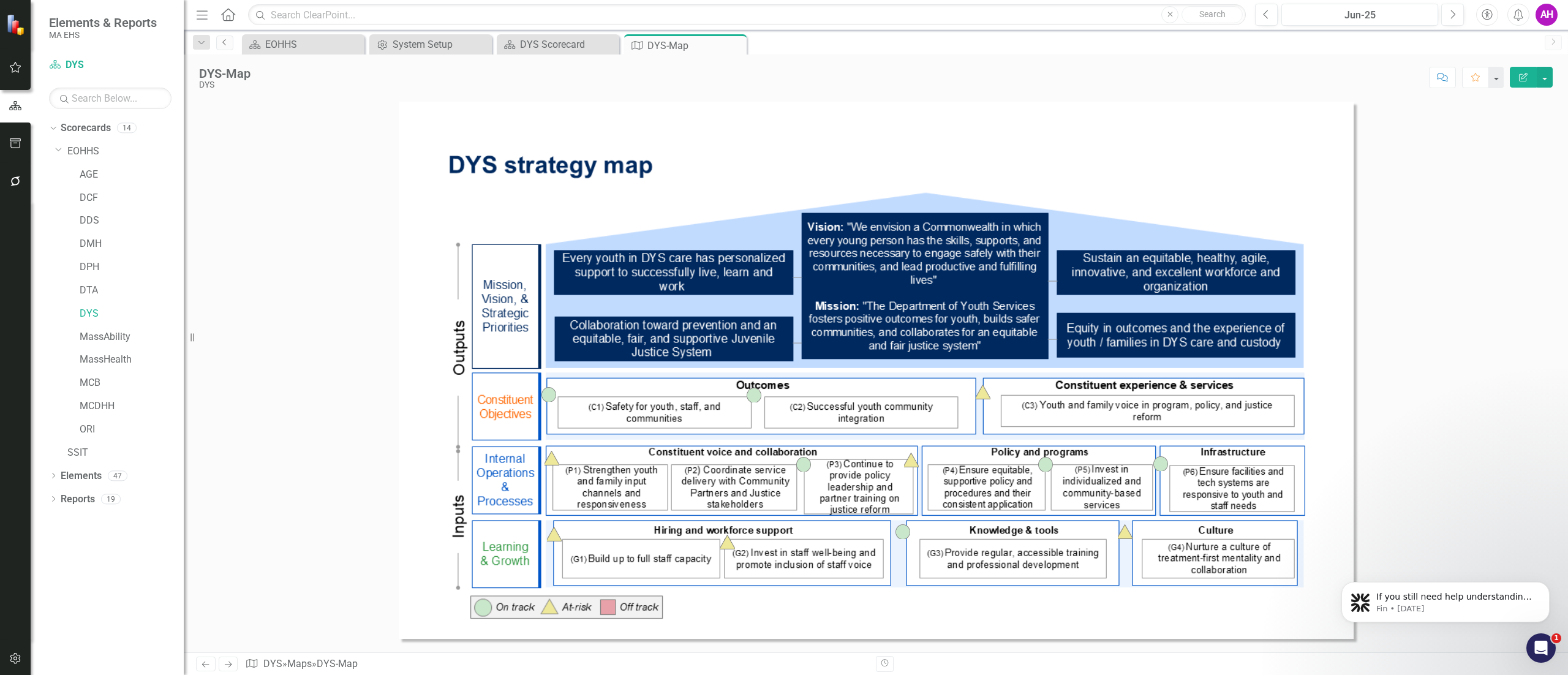
click at [226, 45] on icon "Previous" at bounding box center [224, 42] width 10 height 7
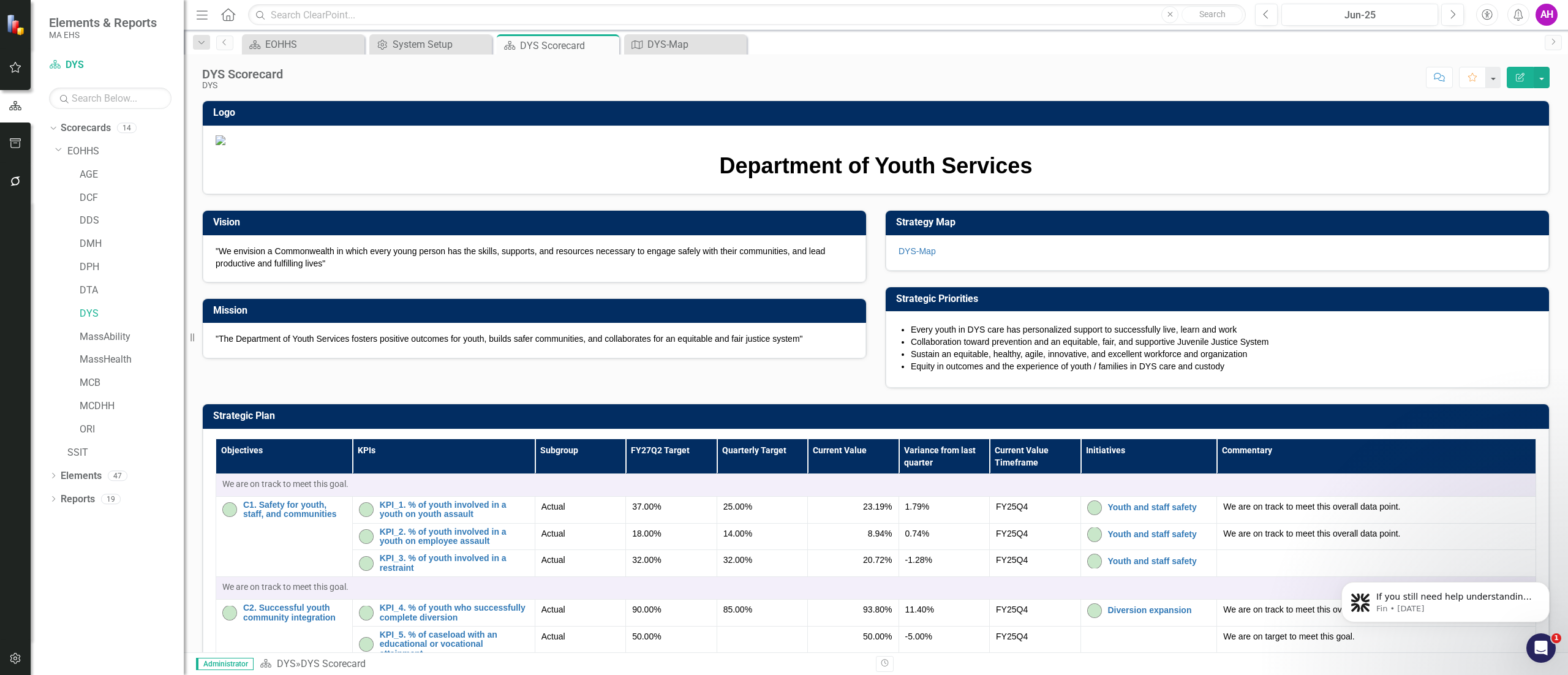
click at [1122, 228] on h3 "Strategy Map" at bounding box center [1219, 222] width 647 height 11
